Goal: Task Accomplishment & Management: Manage account settings

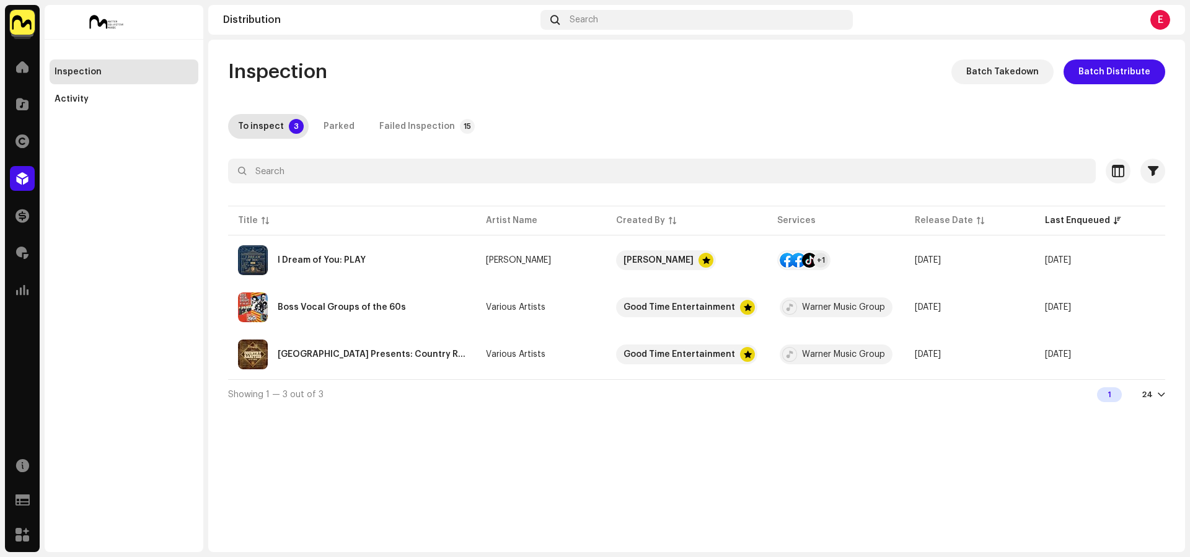
click at [32, 32] on img at bounding box center [22, 22] width 25 height 25
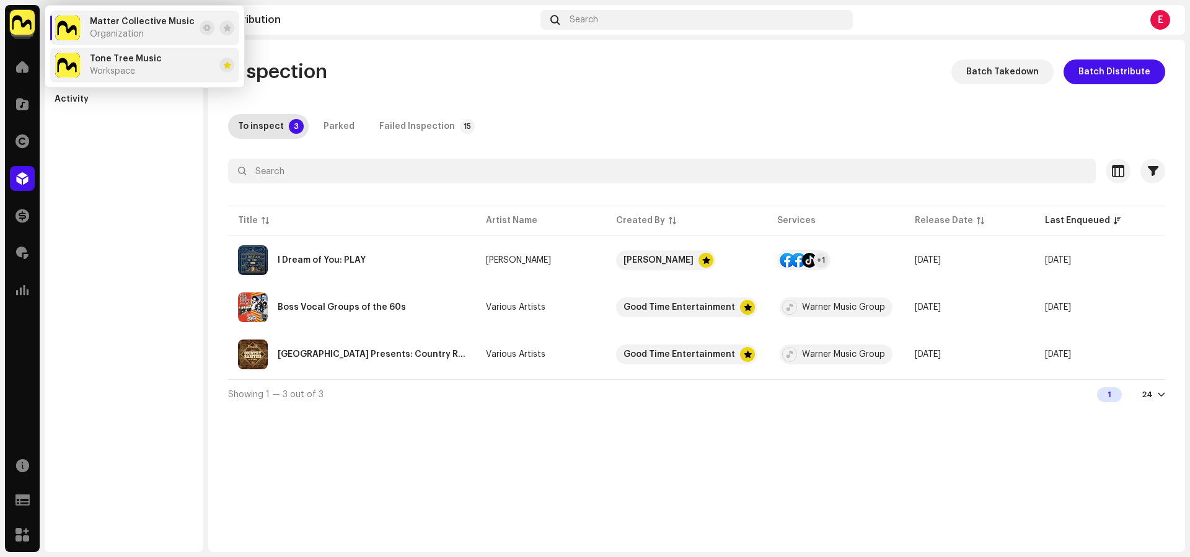
click at [112, 64] on div "Tone Tree Music Workspace" at bounding box center [126, 65] width 72 height 22
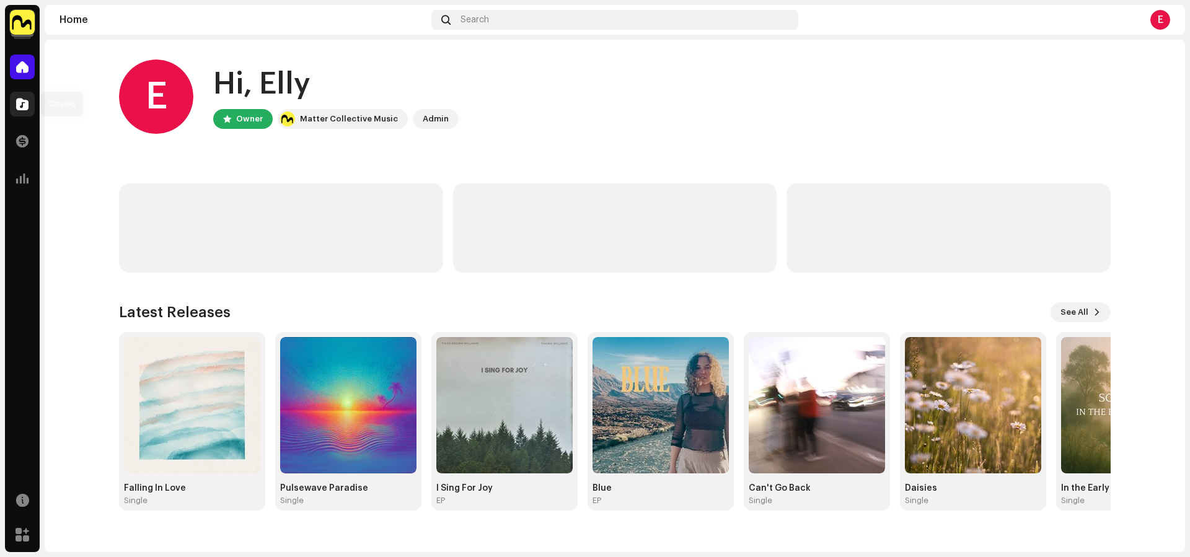
click at [22, 108] on span at bounding box center [22, 104] width 12 height 10
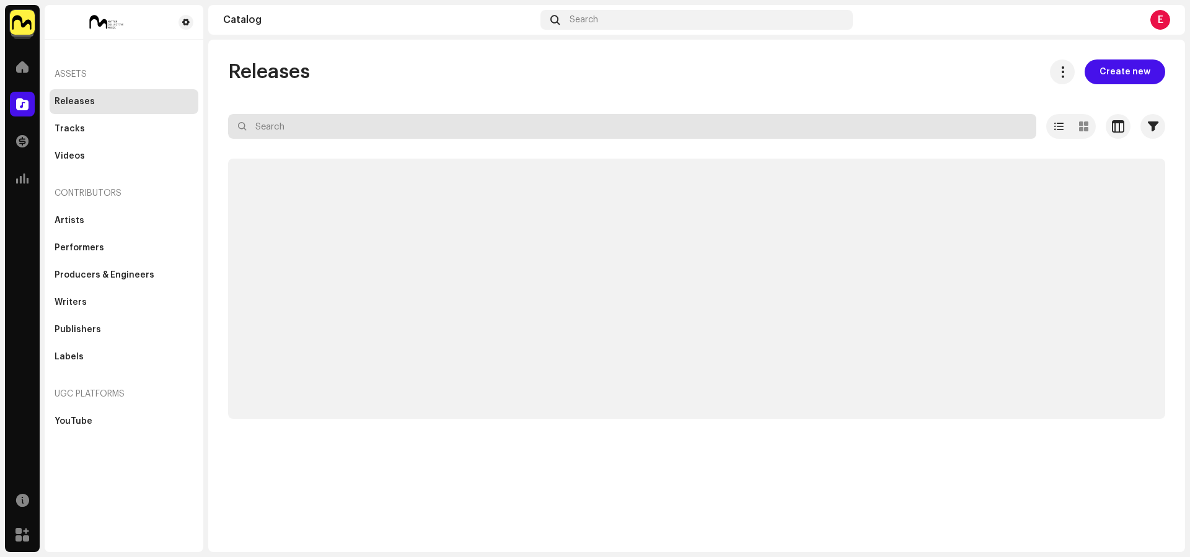
click at [308, 120] on input "text" at bounding box center [632, 126] width 808 height 25
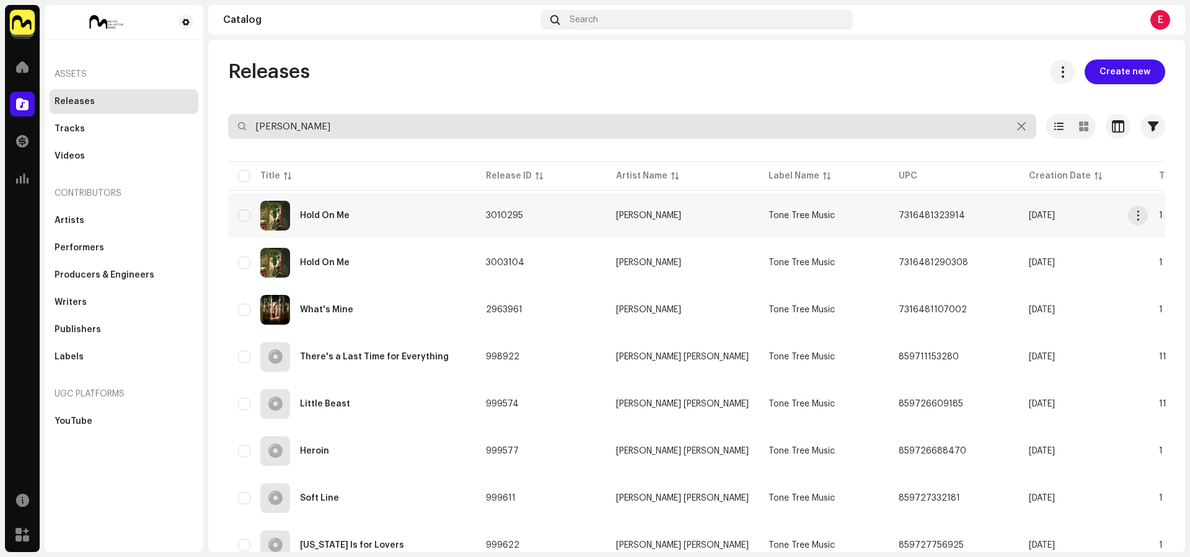
type input "lucy"
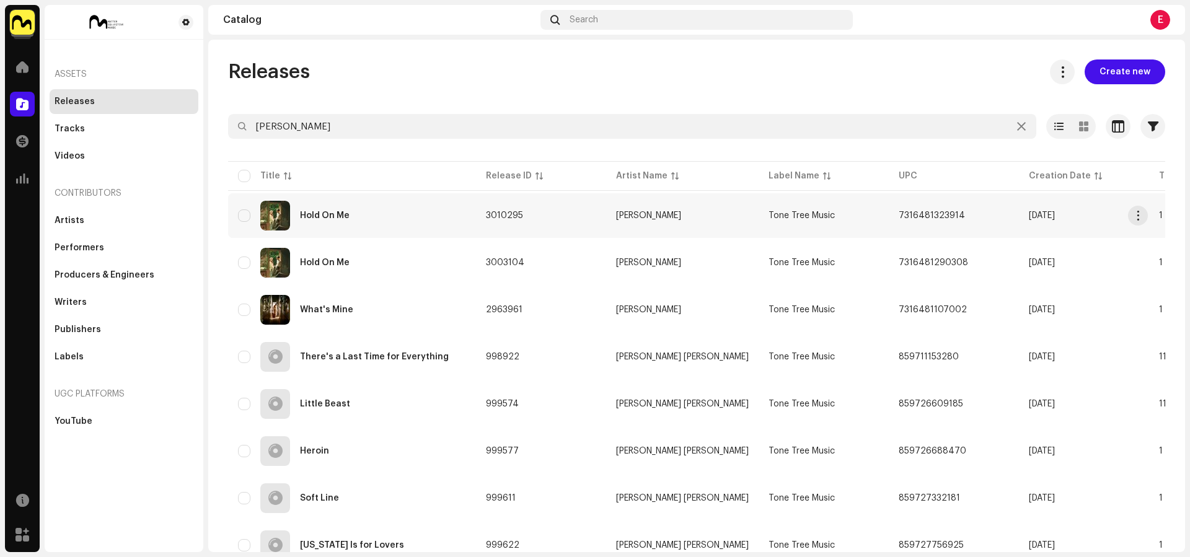
click at [376, 213] on div "Hold On Me" at bounding box center [352, 216] width 228 height 30
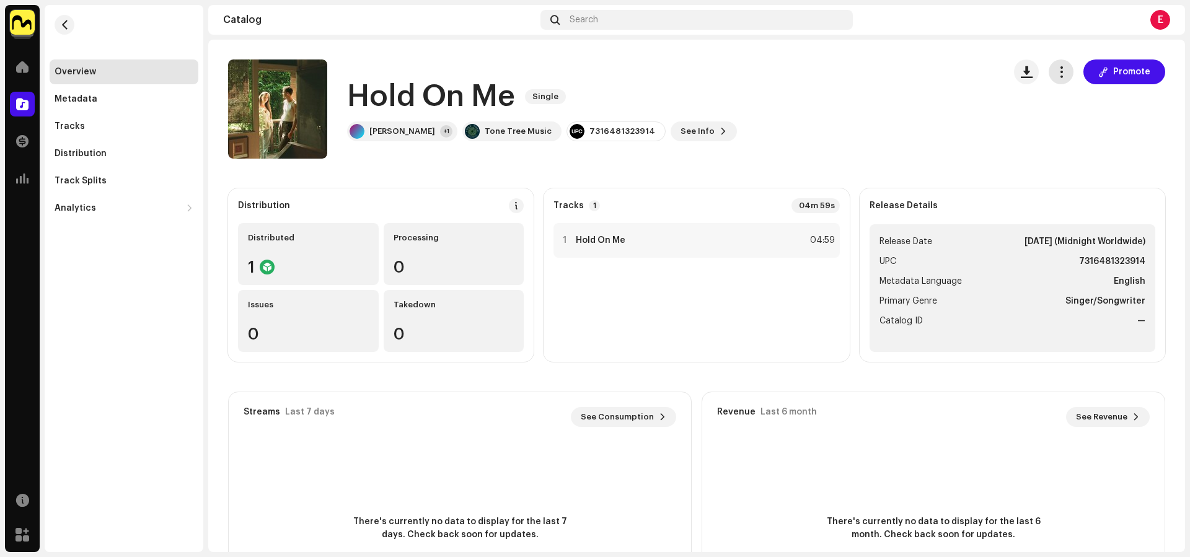
click at [1055, 69] on span "button" at bounding box center [1061, 72] width 12 height 10
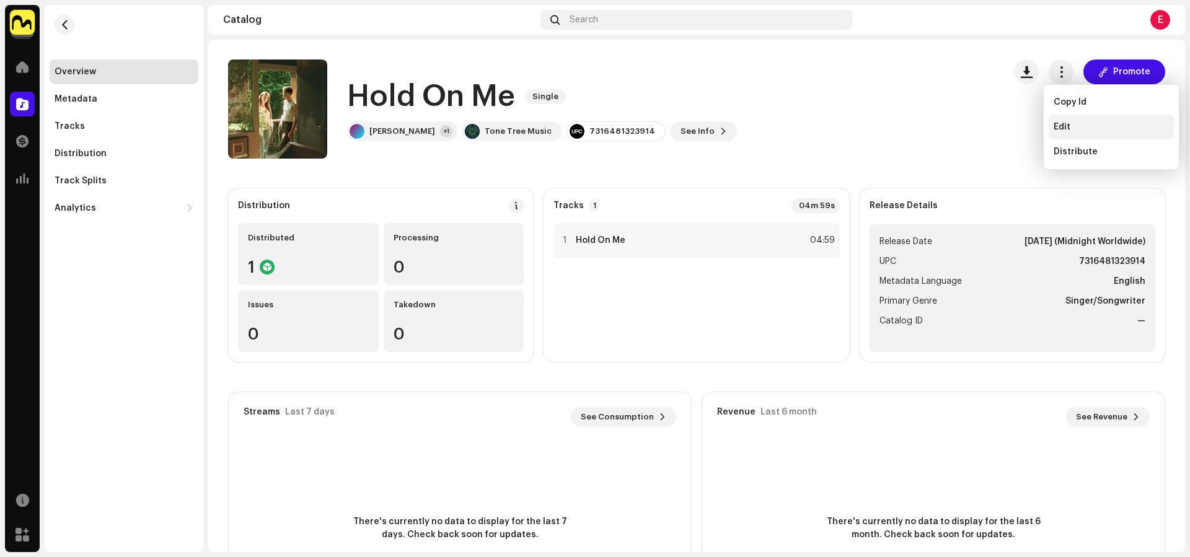
click at [1070, 128] on div "Edit" at bounding box center [1110, 127] width 115 height 10
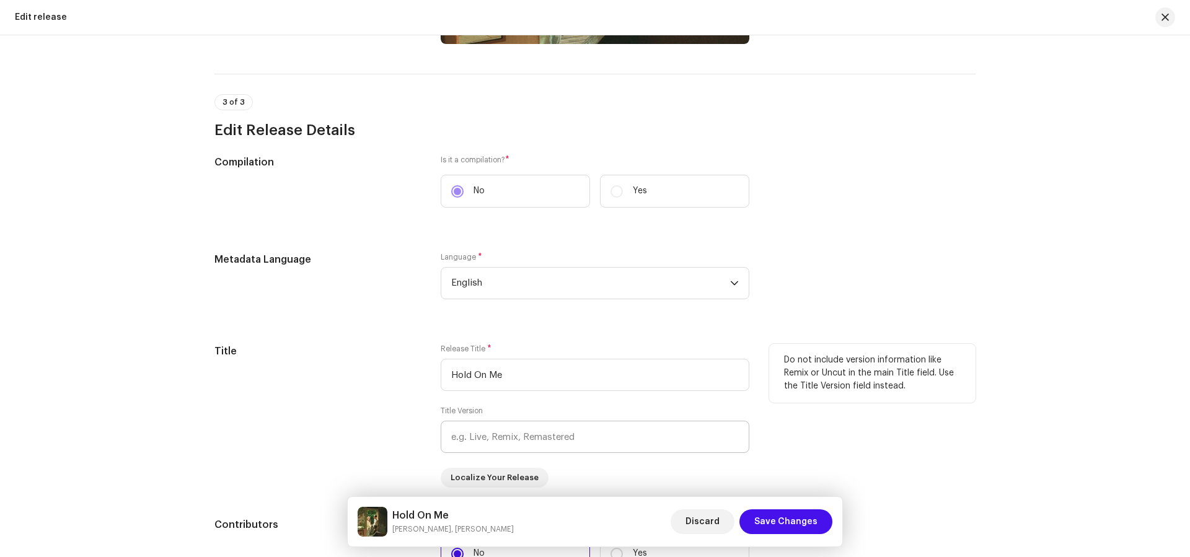
scroll to position [722, 0]
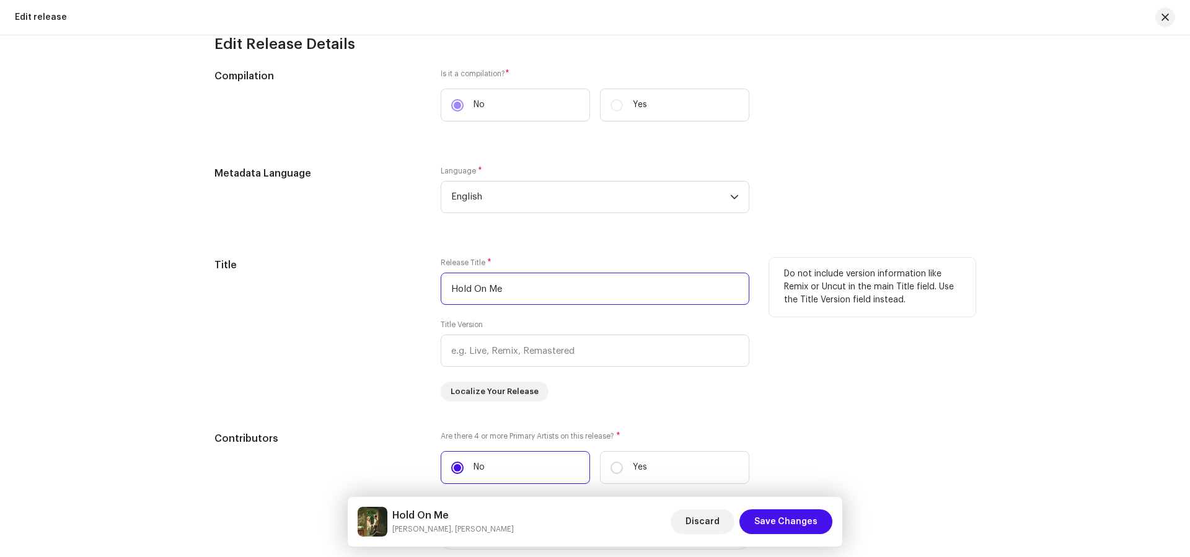
click at [584, 299] on input "Hold On Me" at bounding box center [595, 289] width 309 height 32
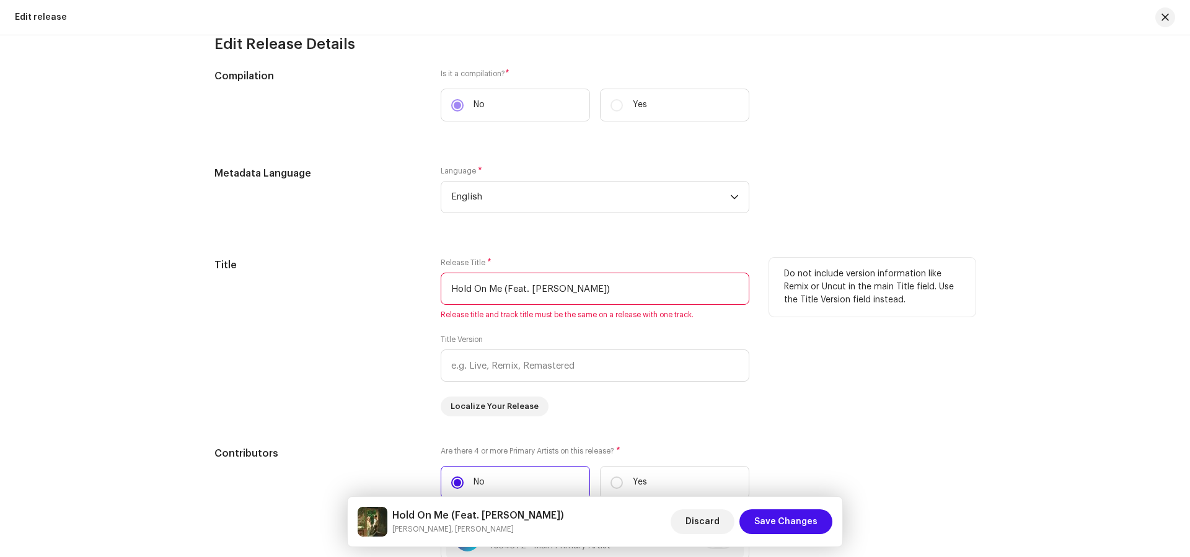
drag, startPoint x: 610, startPoint y: 297, endPoint x: 403, endPoint y: 288, distance: 207.8
click at [403, 288] on div "Title Release Title * Hold On Me (Feat. Hayden Everett) Release title and track…" at bounding box center [594, 337] width 761 height 159
type input "Hold On Me (Feat. Hayden Everett)"
click at [374, 296] on div "Title" at bounding box center [317, 337] width 206 height 159
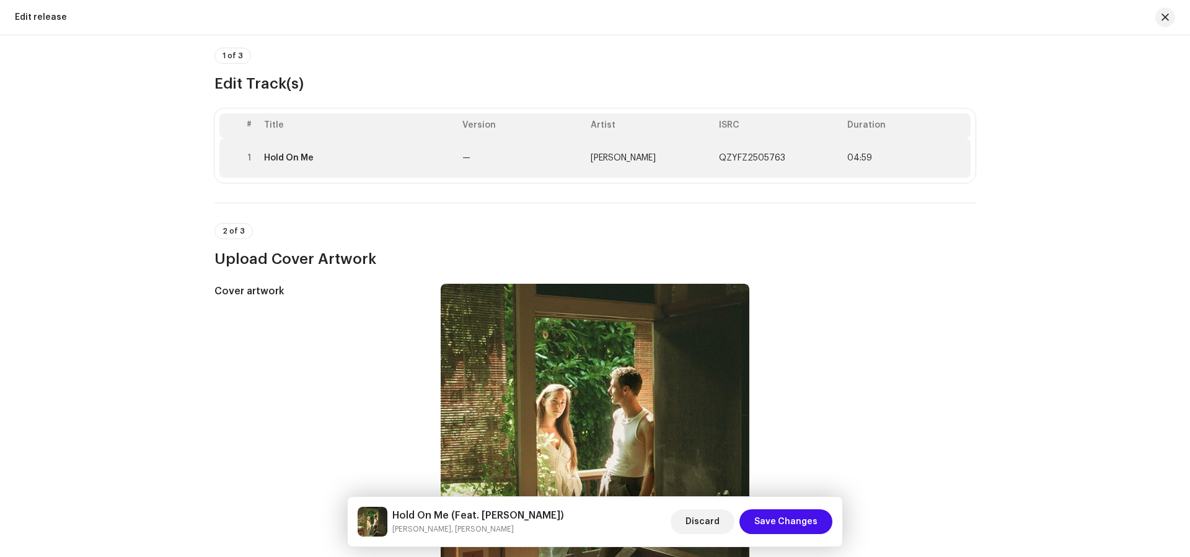
scroll to position [87, 0]
click at [323, 167] on td "Hold On Me" at bounding box center [358, 159] width 198 height 40
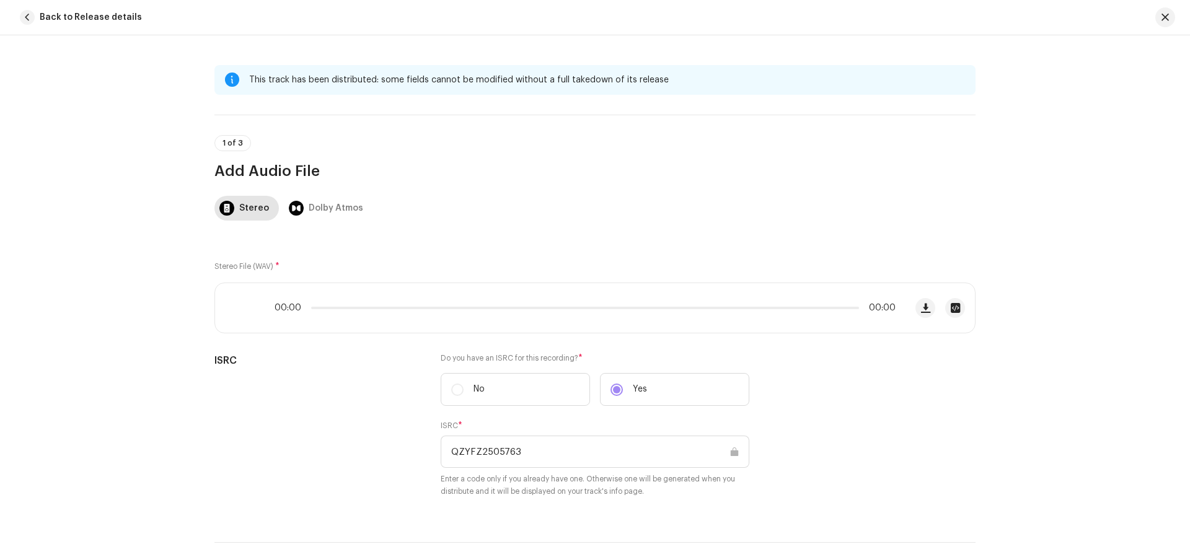
scroll to position [586, 0]
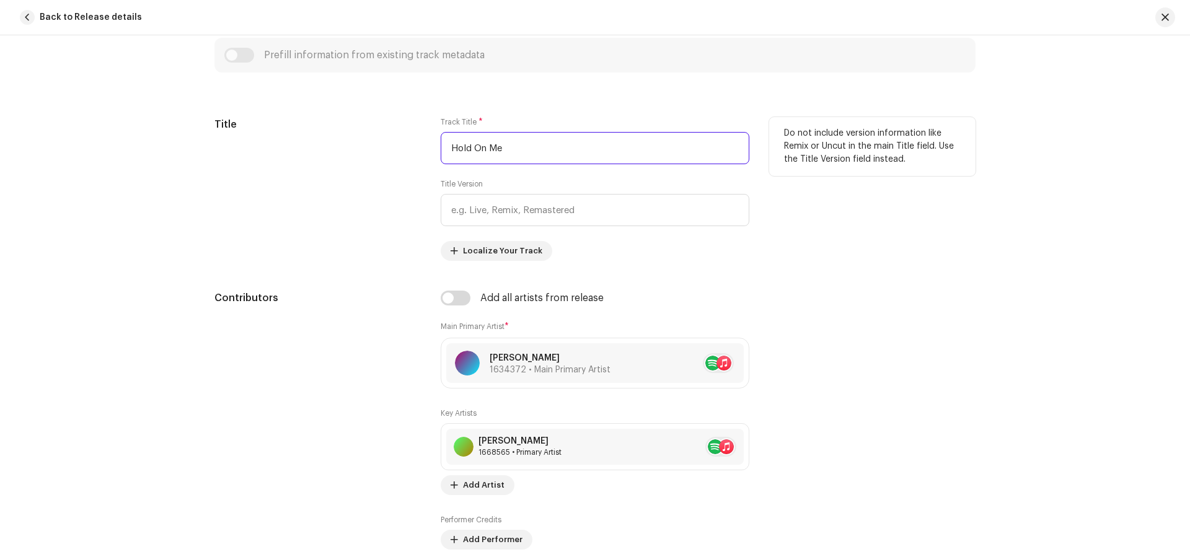
click at [493, 156] on input "Hold On Me" at bounding box center [595, 148] width 309 height 32
paste input "(Feat. Hayden Everett)"
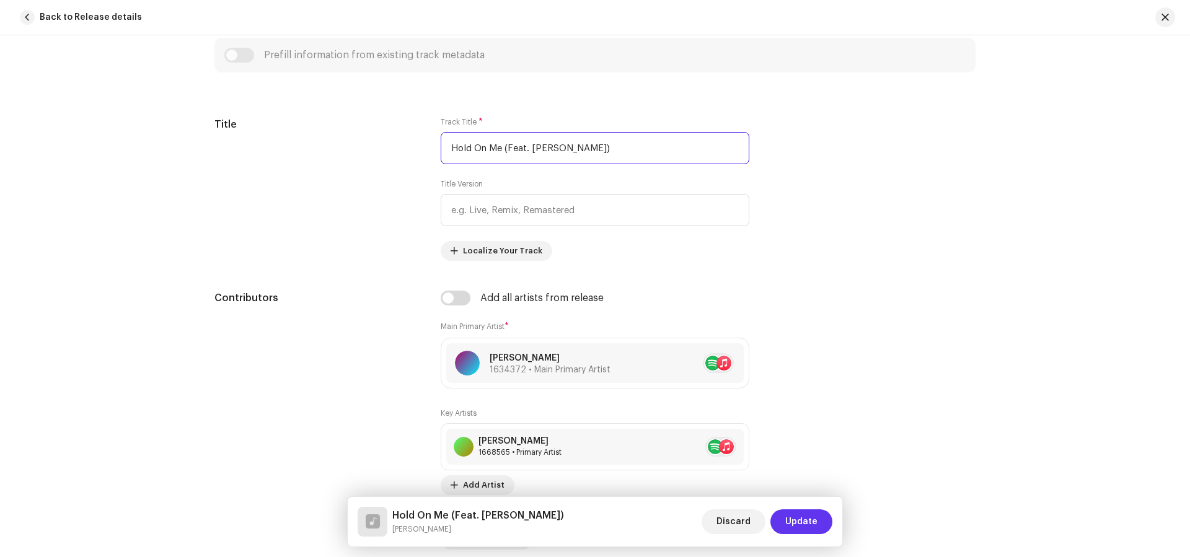
type input "Hold On Me (Feat. Hayden Everett)"
click at [805, 519] on span "Update" at bounding box center [801, 521] width 32 height 25
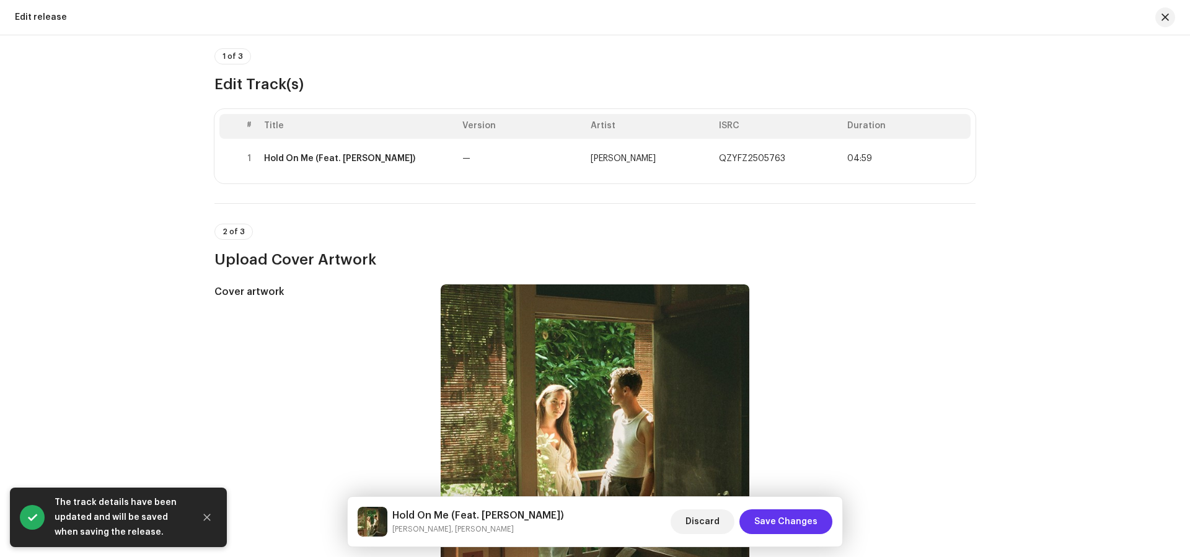
click at [816, 526] on span "Save Changes" at bounding box center [785, 521] width 63 height 25
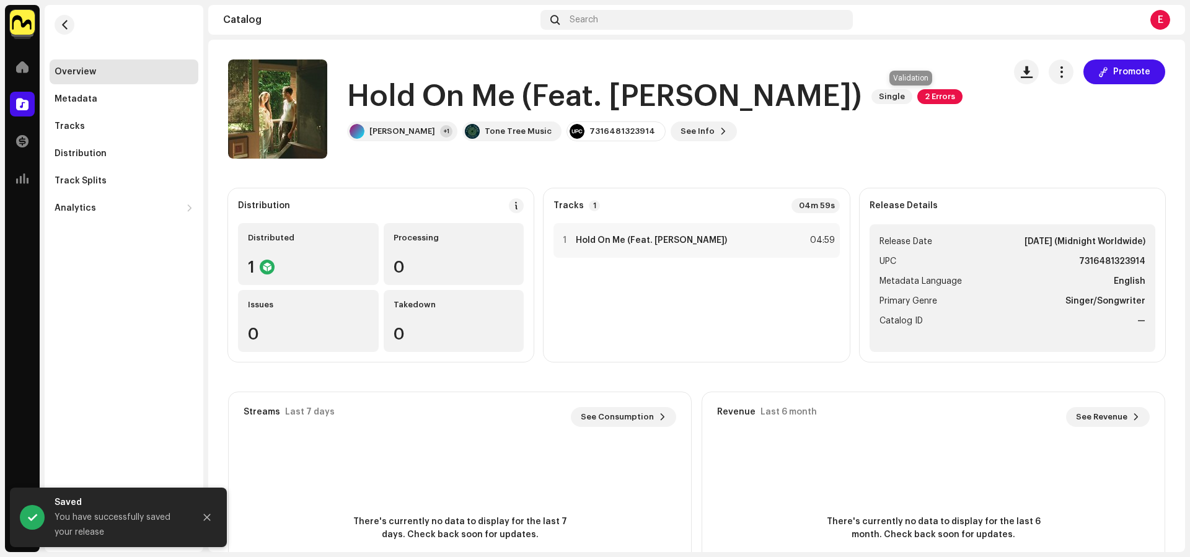
click at [917, 98] on span "2 Errors" at bounding box center [939, 96] width 45 height 15
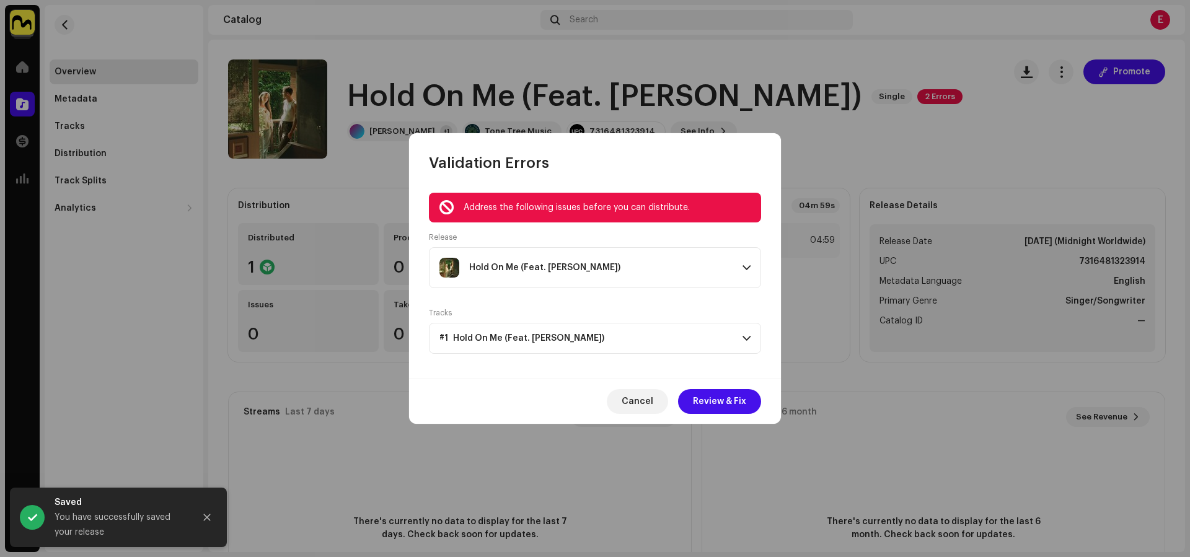
click at [650, 265] on div "Hold On Me (Feat. Hayden Everett)" at bounding box center [585, 268] width 293 height 20
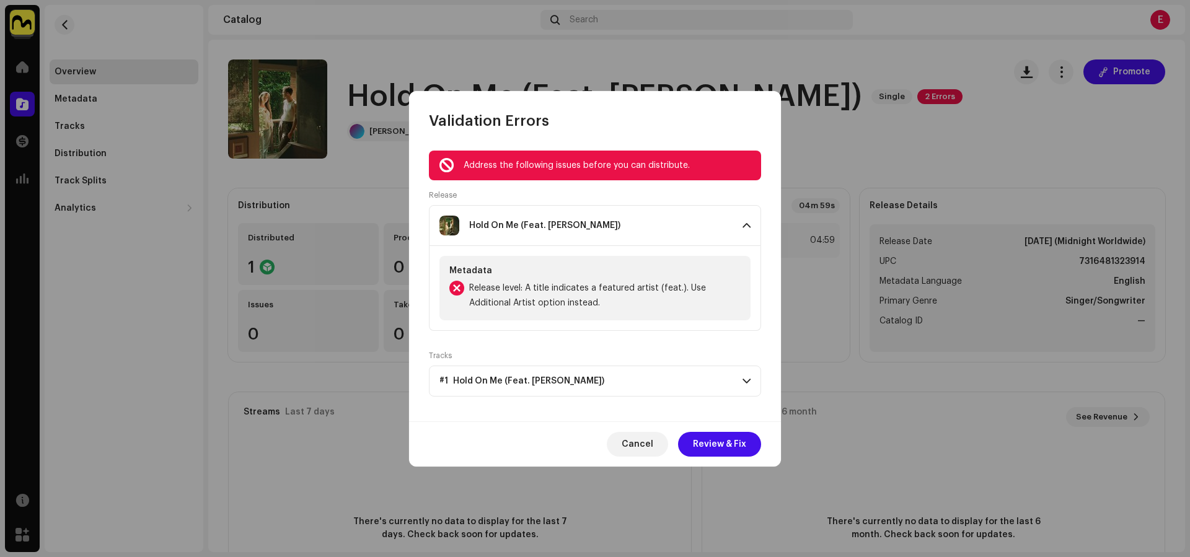
click at [620, 366] on p-accordion-header "#1 Hold On Me (Feat. Hayden Everett)" at bounding box center [595, 381] width 332 height 31
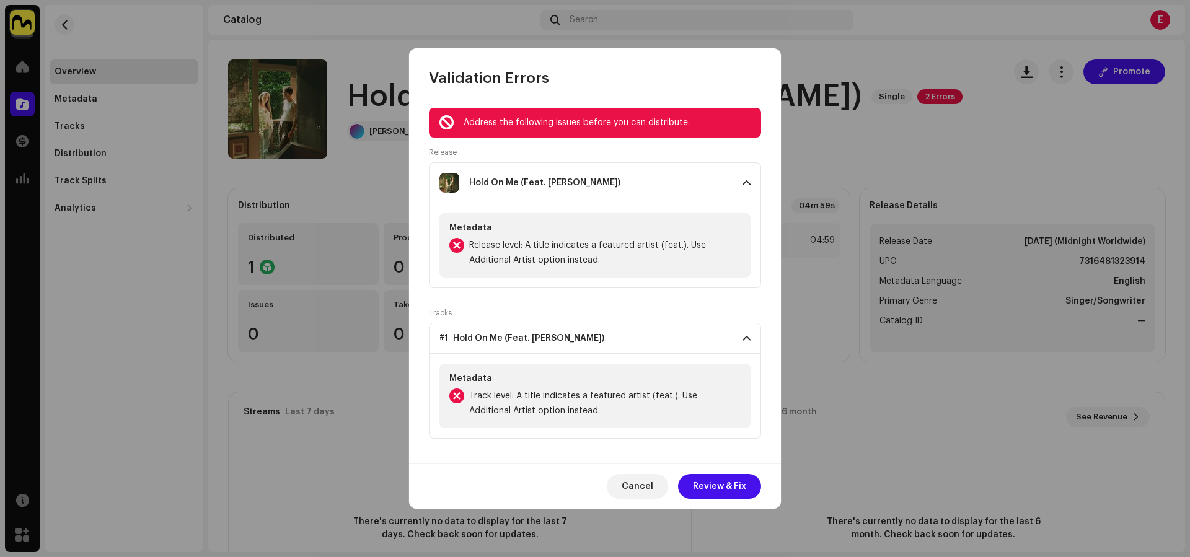
click at [641, 480] on span "Cancel" at bounding box center [638, 486] width 32 height 25
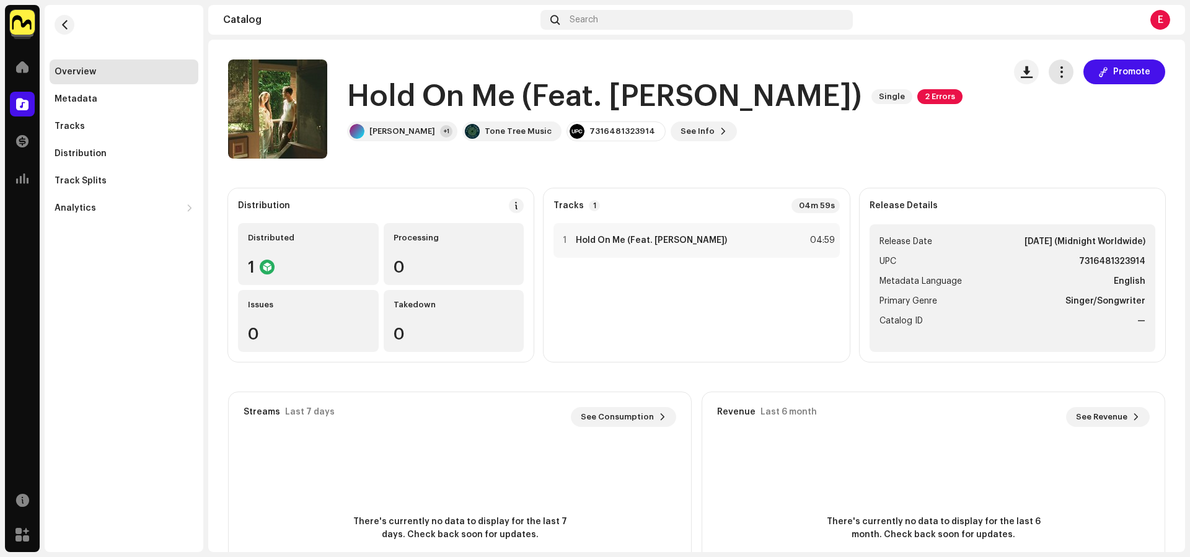
click at [1055, 68] on span "button" at bounding box center [1061, 72] width 12 height 10
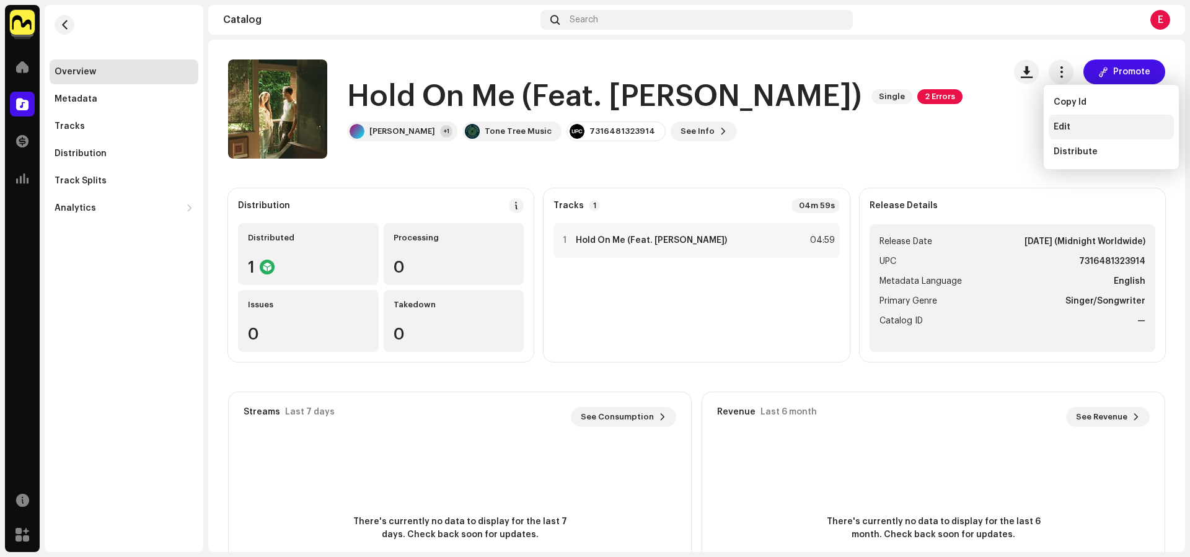
click at [1069, 122] on div "Edit" at bounding box center [1110, 127] width 115 height 10
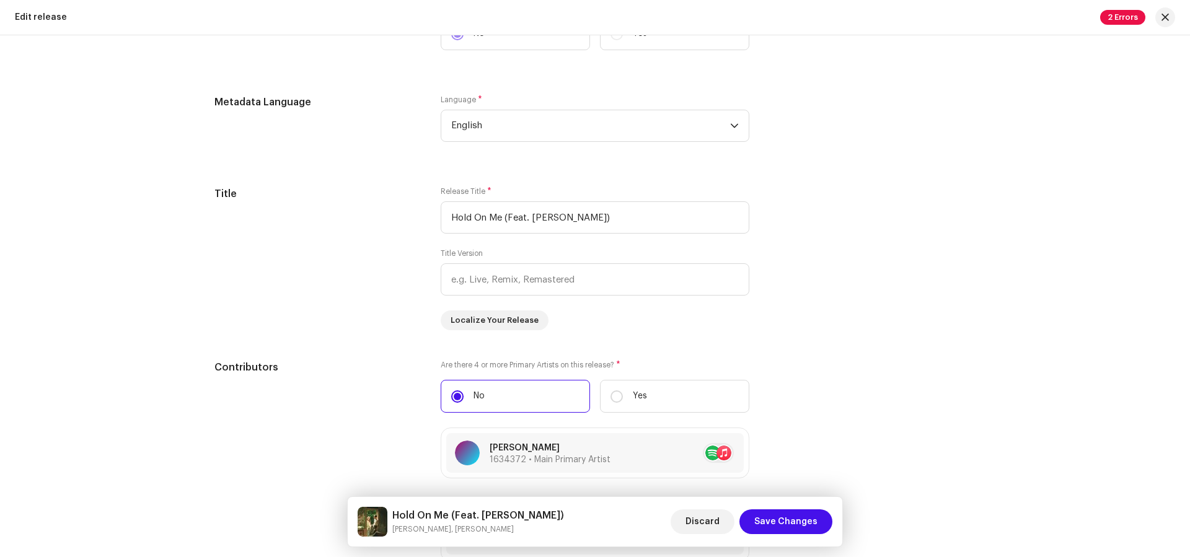
scroll to position [799, 0]
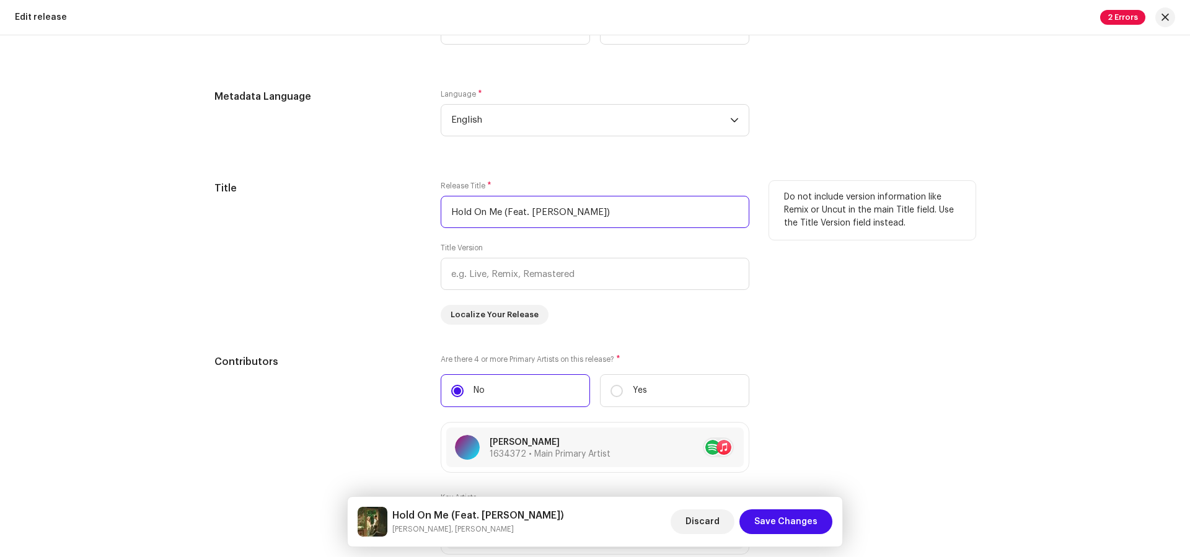
click at [527, 210] on input "Hold On Me (Feat. Hayden Everett)" at bounding box center [595, 212] width 309 height 32
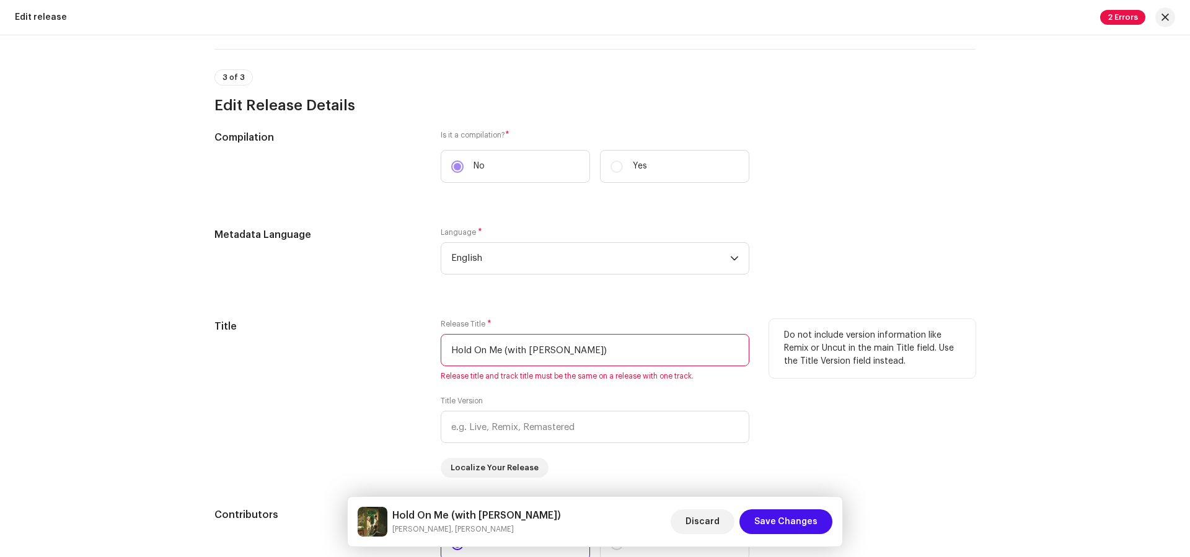
scroll to position [93, 0]
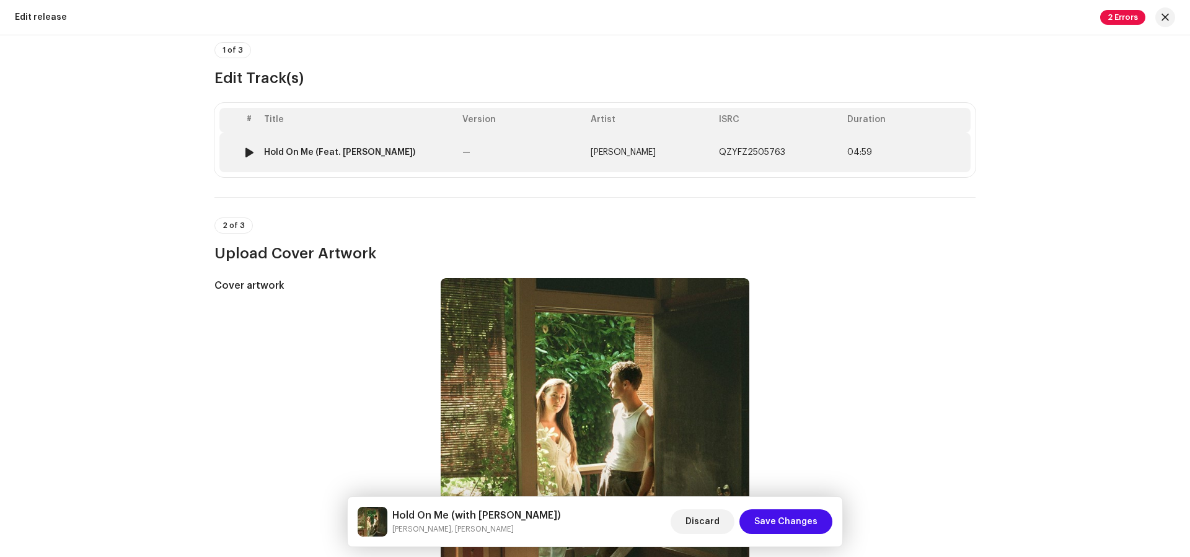
type input "Hold On Me (with Hayden Everett)"
click at [305, 153] on div "Hold On Me (Feat. Hayden Everett)" at bounding box center [339, 152] width 151 height 10
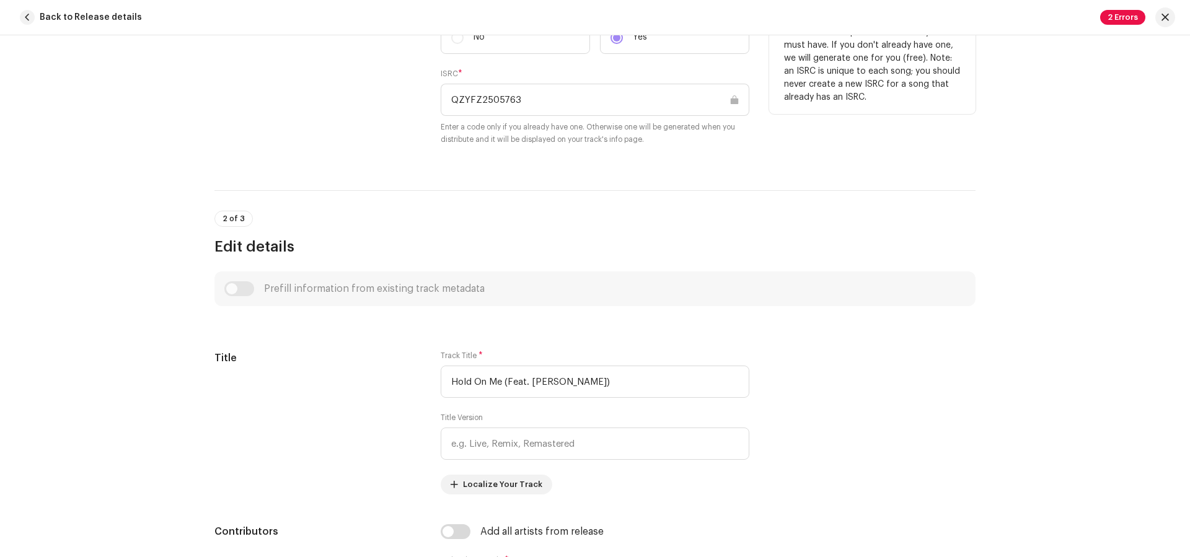
scroll to position [452, 0]
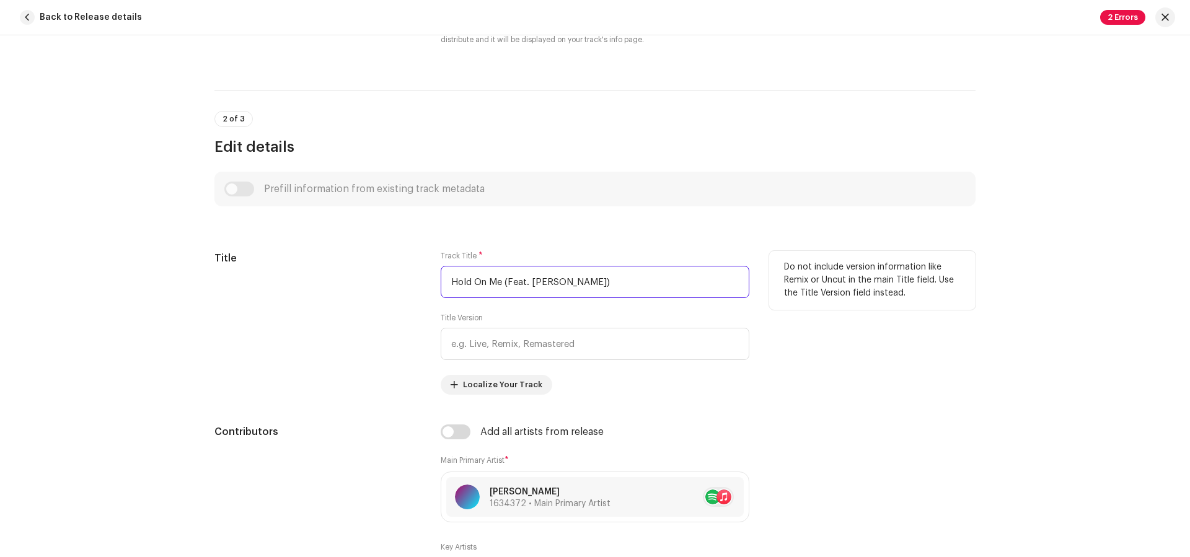
click at [527, 278] on input "Hold On Me (Feat. Hayden Everett)" at bounding box center [595, 282] width 309 height 32
paste input "with"
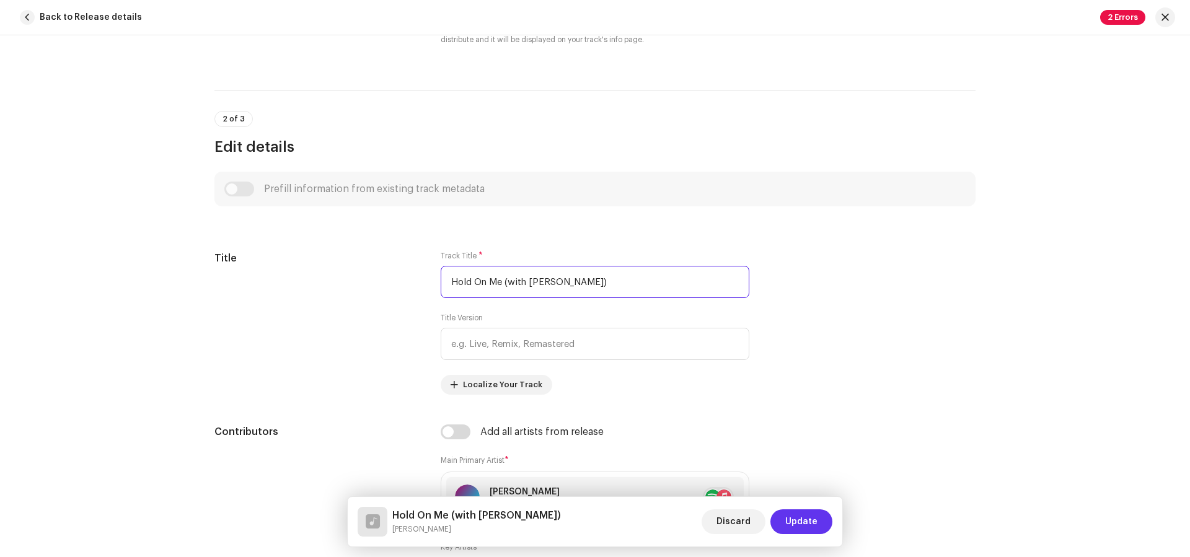
type input "Hold On Me (with Hayden Everett)"
click at [810, 524] on span "Update" at bounding box center [801, 521] width 32 height 25
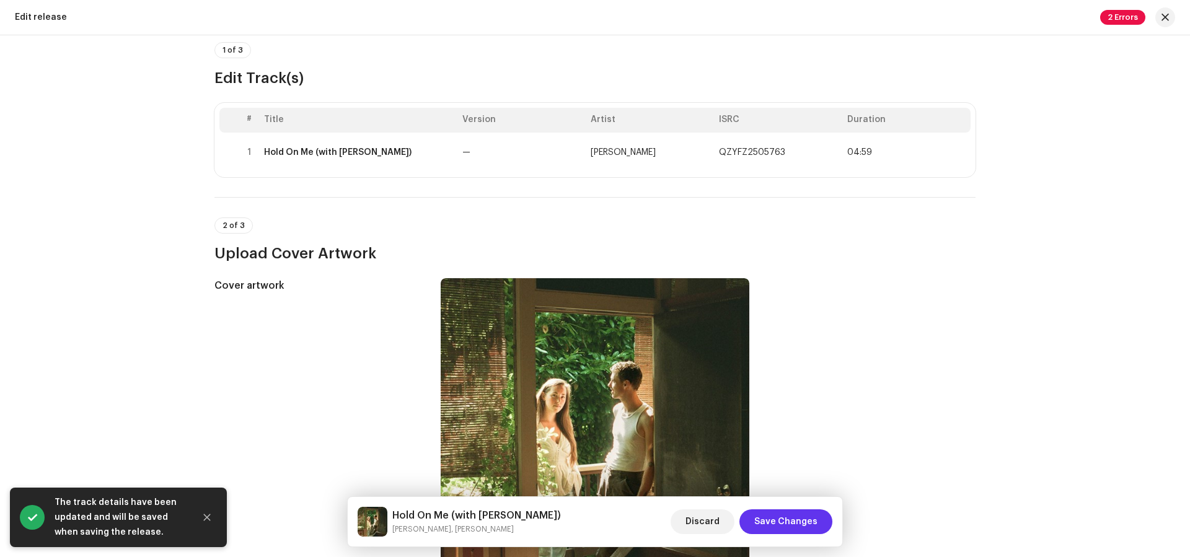
click at [813, 524] on span "Save Changes" at bounding box center [785, 521] width 63 height 25
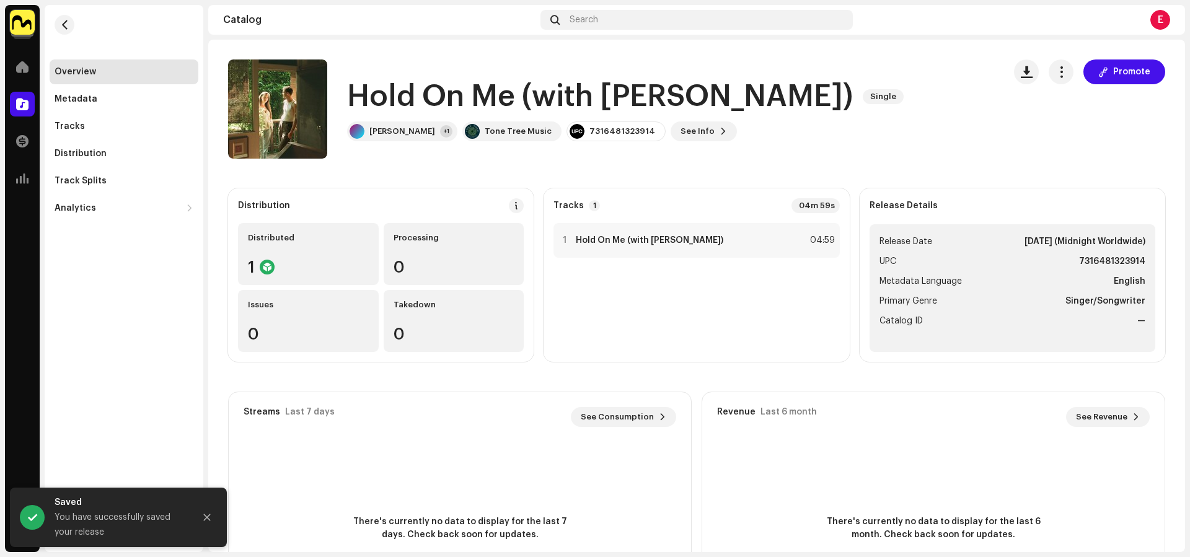
click at [967, 121] on div "Hold On Me (with Hayden Everett) Single Lucy Clearwater +1 Tone Tree Music 7316…" at bounding box center [611, 108] width 766 height 99
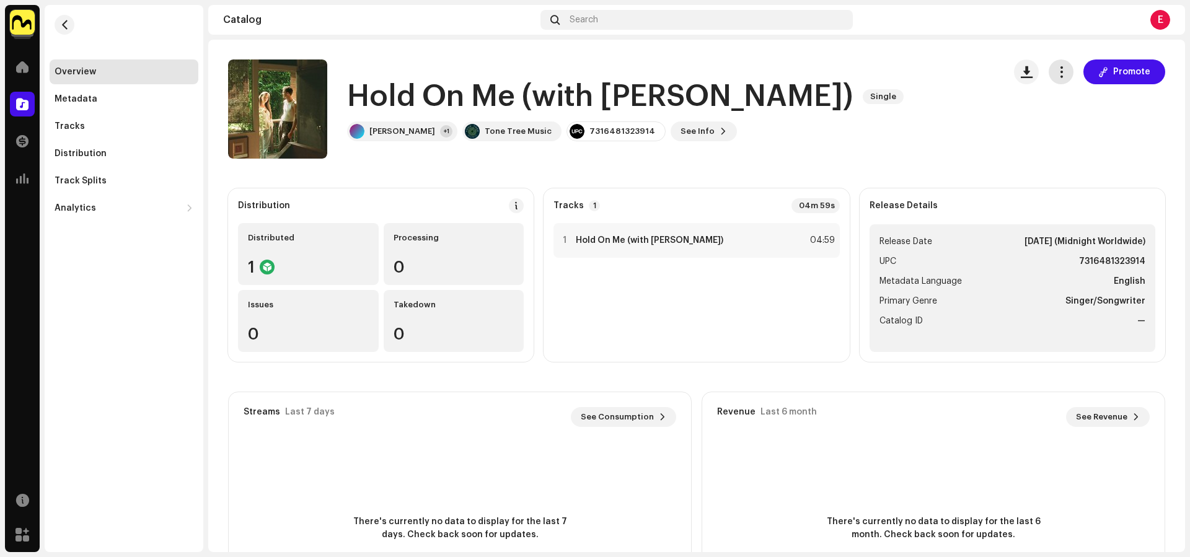
click at [1049, 77] on button "button" at bounding box center [1061, 71] width 25 height 25
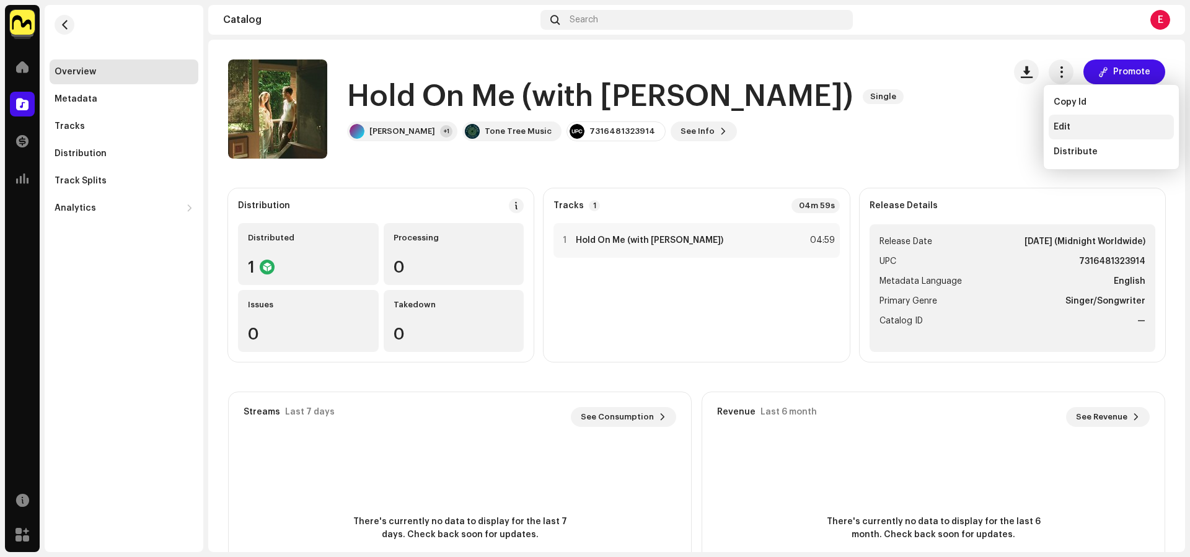
click at [1091, 115] on div "Edit" at bounding box center [1111, 127] width 125 height 25
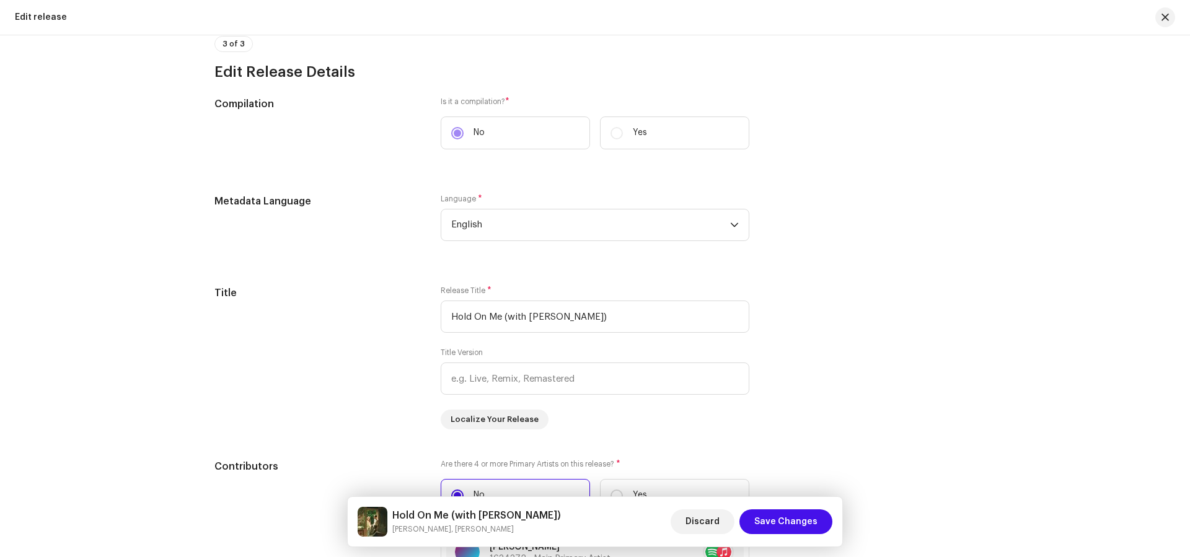
scroll to position [787, 0]
